Goal: Navigation & Orientation: Go to known website

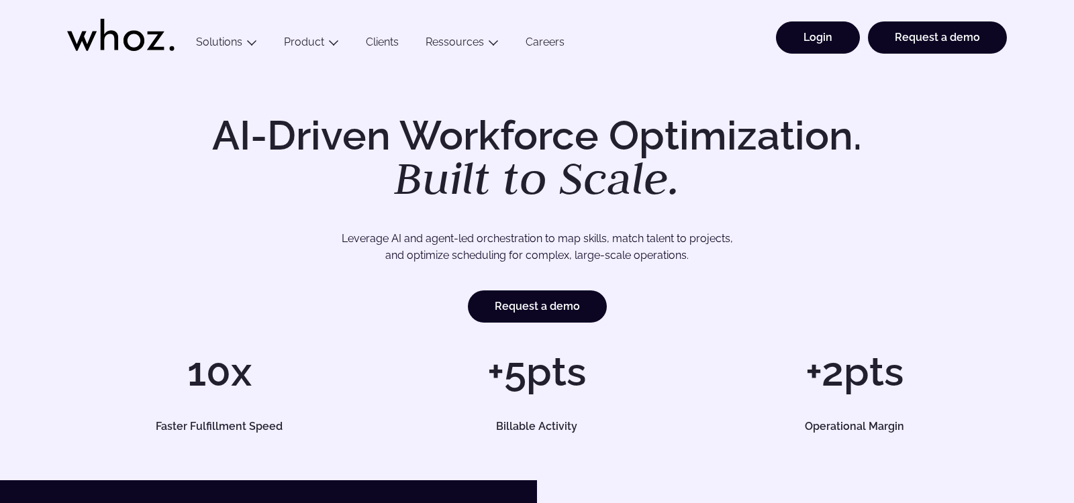
click at [812, 43] on link "Login" at bounding box center [818, 37] width 84 height 32
click at [819, 41] on link "Login" at bounding box center [818, 37] width 84 height 32
click at [824, 35] on link "Login" at bounding box center [818, 37] width 84 height 32
